Goal: Task Accomplishment & Management: Manage account settings

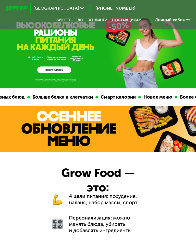
click at [169, 22] on div "Личный кабинет" at bounding box center [172, 20] width 35 height 7
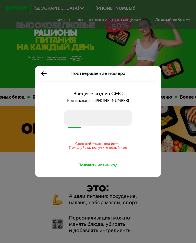
click at [171, 24] on div "Подтверждение номера Введите код из СМС Код выслан на +7 926 210 10 73 Срок дей…" at bounding box center [98, 121] width 196 height 243
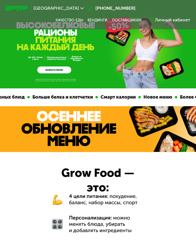
click at [169, 15] on div "Личный кабинет" at bounding box center [169, 20] width 47 height 12
click at [177, 21] on div "Личный кабинет" at bounding box center [172, 20] width 35 height 7
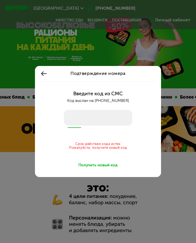
click at [43, 75] on icon at bounding box center [44, 73] width 7 height 7
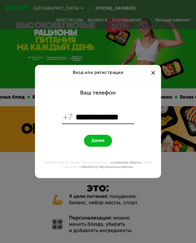
type input "**********"
click at [103, 140] on span "Далее" at bounding box center [97, 140] width 13 height 5
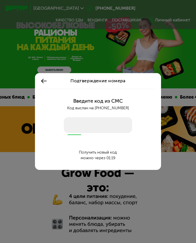
click at [93, 122] on input "number" at bounding box center [98, 125] width 68 height 16
type input "****"
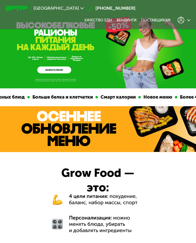
click at [184, 19] on div at bounding box center [183, 20] width 13 height 7
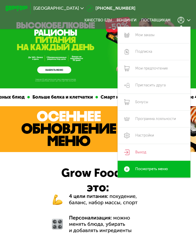
click at [147, 148] on link "Выход" at bounding box center [154, 152] width 73 height 17
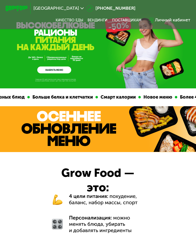
click at [174, 20] on div "Личный кабинет" at bounding box center [172, 20] width 35 height 7
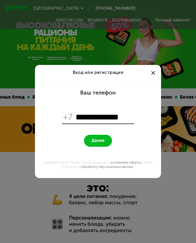
type input "**********"
click at [97, 137] on button "Далее" at bounding box center [98, 141] width 28 height 12
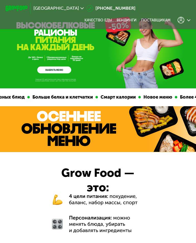
click at [182, 18] on icon at bounding box center [180, 20] width 7 height 7
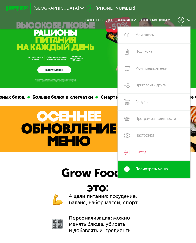
click at [160, 34] on link "Мои заказы" at bounding box center [154, 35] width 73 height 17
